Goal: Transaction & Acquisition: Book appointment/travel/reservation

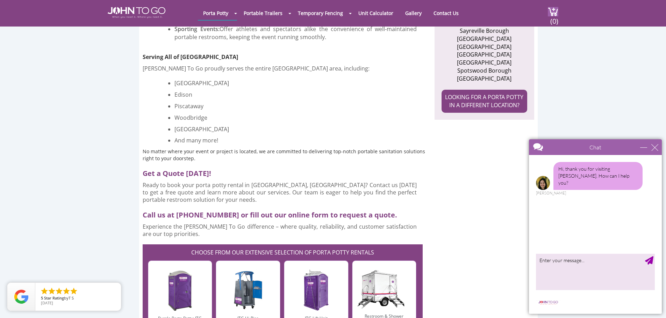
scroll to position [454, 0]
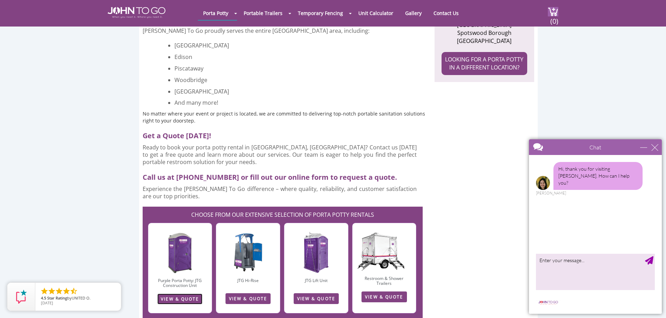
click at [169, 294] on link "VIEW & QUOTE" at bounding box center [179, 299] width 45 height 11
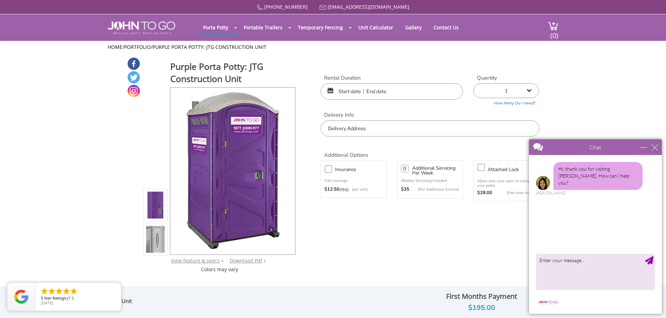
click at [652, 148] on div "close" at bounding box center [654, 147] width 7 height 7
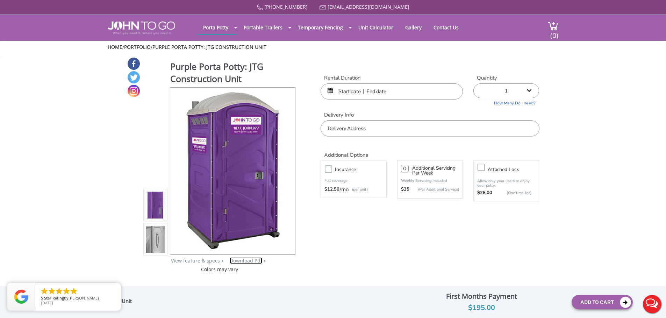
click at [244, 260] on link "Download Pdf" at bounding box center [246, 261] width 33 height 7
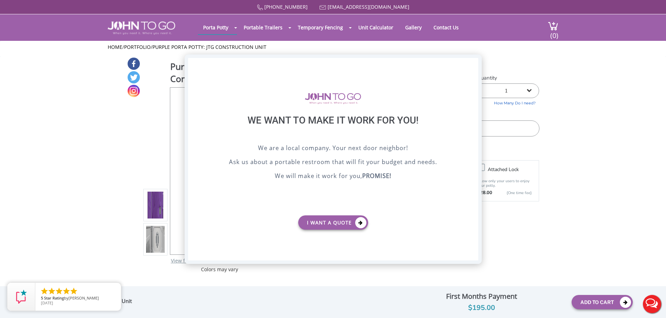
click at [472, 63] on div "X" at bounding box center [472, 64] width 11 height 12
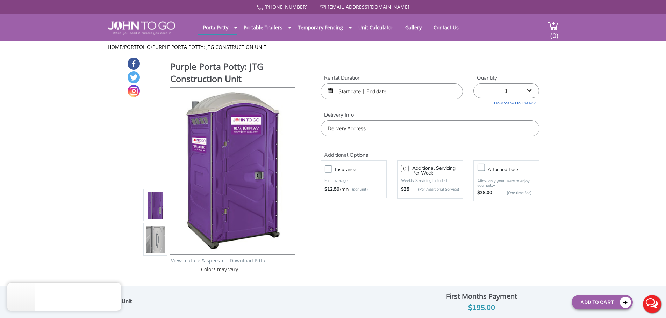
click at [484, 166] on label "Attached lock" at bounding box center [513, 169] width 58 height 9
click at [0, 0] on input "Attached lock" at bounding box center [0, 0] width 0 height 0
type input "0"
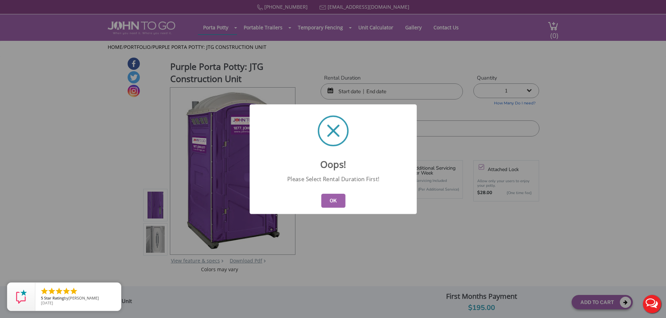
click at [345, 201] on div "OK" at bounding box center [333, 201] width 167 height 27
click at [339, 202] on button "OK" at bounding box center [333, 201] width 24 height 14
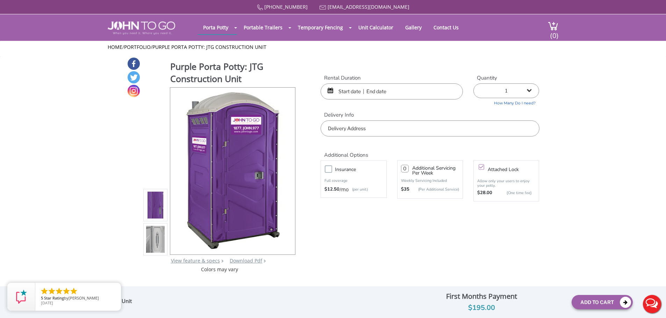
click at [331, 167] on label "Insurance" at bounding box center [360, 169] width 58 height 9
click at [0, 0] on input "Insurance" at bounding box center [0, 0] width 0 height 0
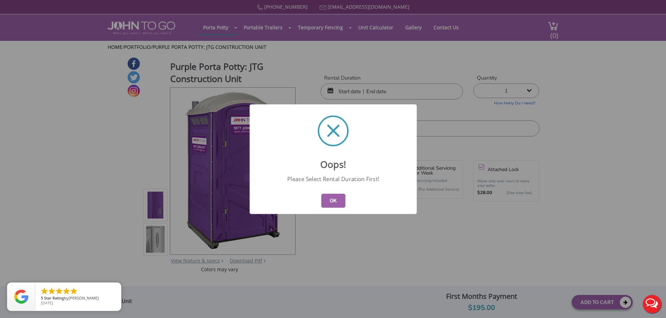
click at [341, 199] on button "OK" at bounding box center [333, 201] width 24 height 14
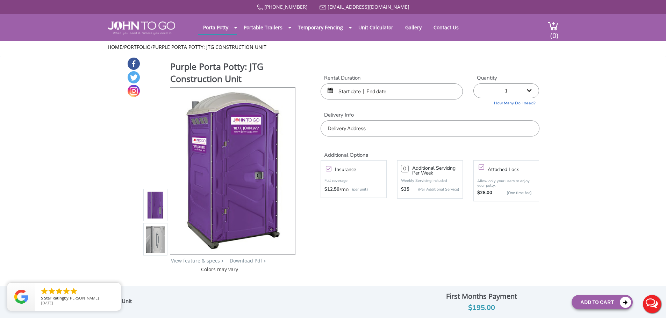
click at [392, 91] on input "text" at bounding box center [392, 92] width 142 height 16
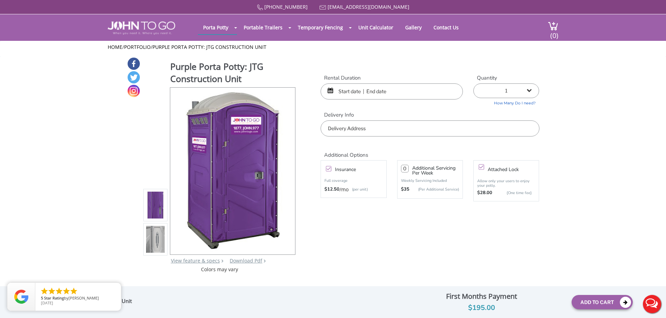
click at [358, 90] on input "text" at bounding box center [392, 92] width 142 height 16
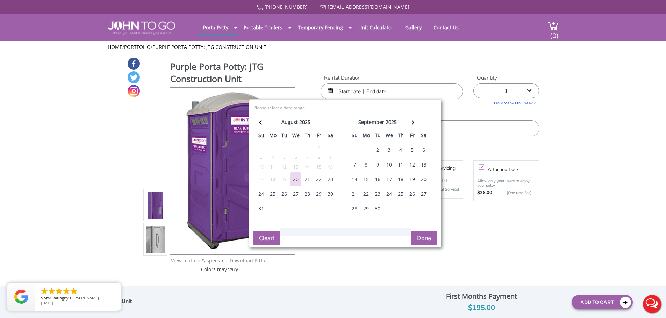
click at [365, 150] on div "1" at bounding box center [365, 150] width 11 height 14
click at [410, 122] on span at bounding box center [412, 123] width 4 height 4
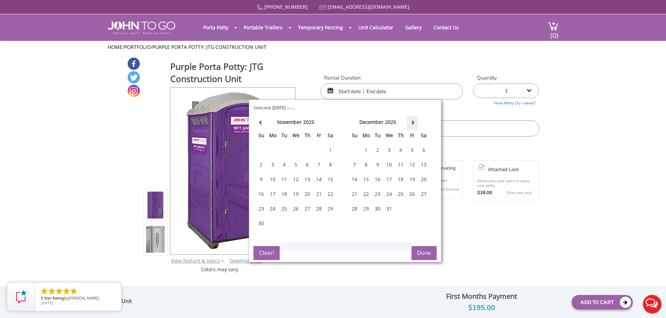
click at [410, 122] on span at bounding box center [412, 123] width 4 height 4
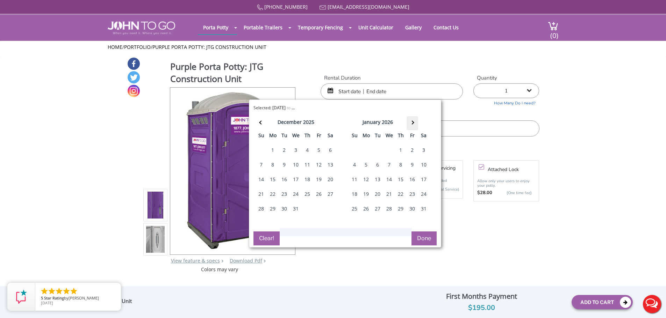
click at [410, 122] on span at bounding box center [412, 123] width 4 height 4
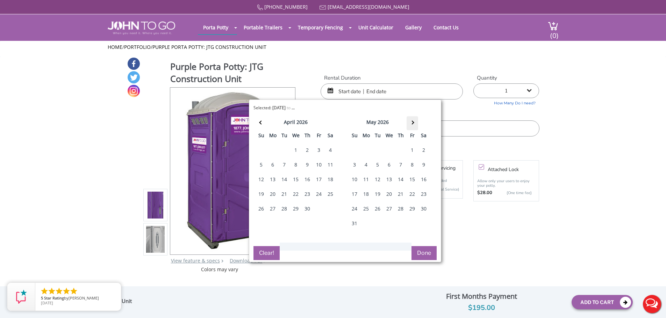
click at [410, 122] on span at bounding box center [412, 123] width 4 height 4
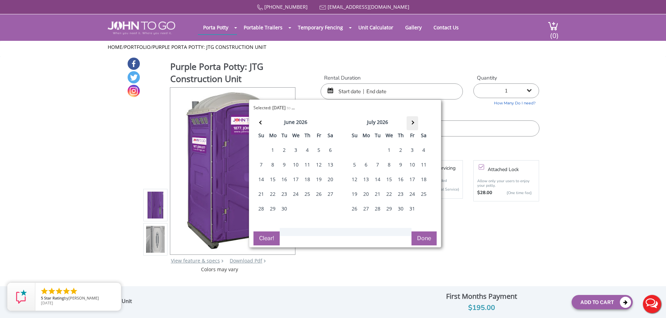
click at [410, 122] on span at bounding box center [412, 123] width 4 height 4
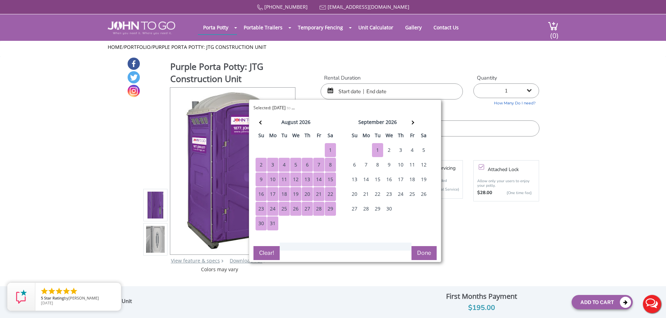
click at [378, 146] on div "1" at bounding box center [377, 150] width 11 height 14
type input "09/01/2025 to 09/01/2026"
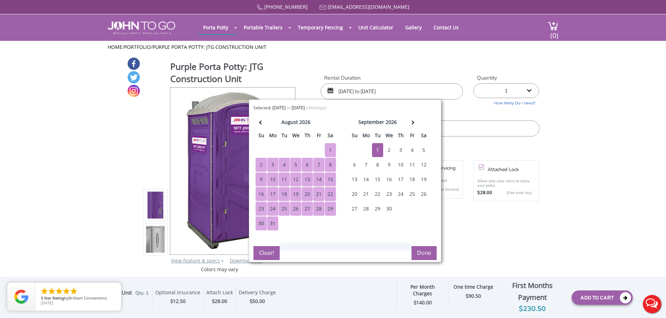
click at [378, 149] on div "1" at bounding box center [377, 150] width 11 height 14
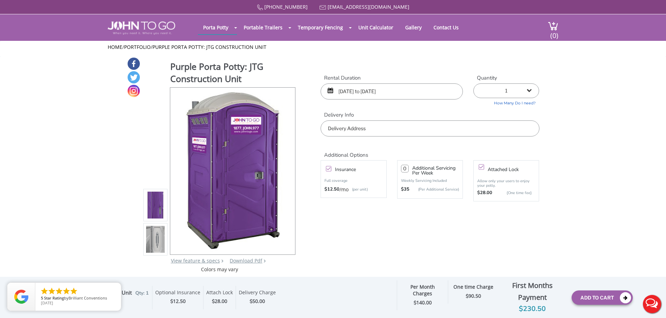
click at [332, 123] on input "text" at bounding box center [430, 129] width 218 height 16
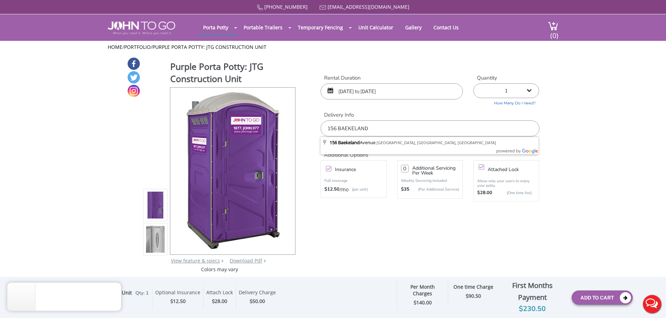
type input "156 Baekeland Avenue, Middlesex, NJ, USA"
